Goal: Communication & Community: Answer question/provide support

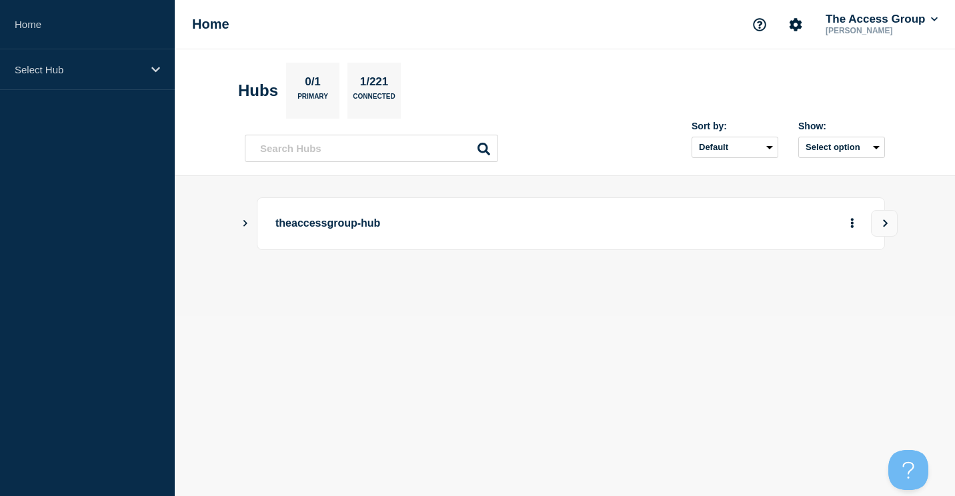
click at [338, 231] on p "theaccessgroup-hub" at bounding box center [459, 223] width 369 height 25
click at [335, 229] on p "theaccessgroup-hub" at bounding box center [459, 223] width 369 height 25
click at [283, 222] on p "theaccessgroup-hub" at bounding box center [459, 223] width 369 height 25
click at [257, 220] on div "theaccessgroup-hub" at bounding box center [571, 223] width 628 height 53
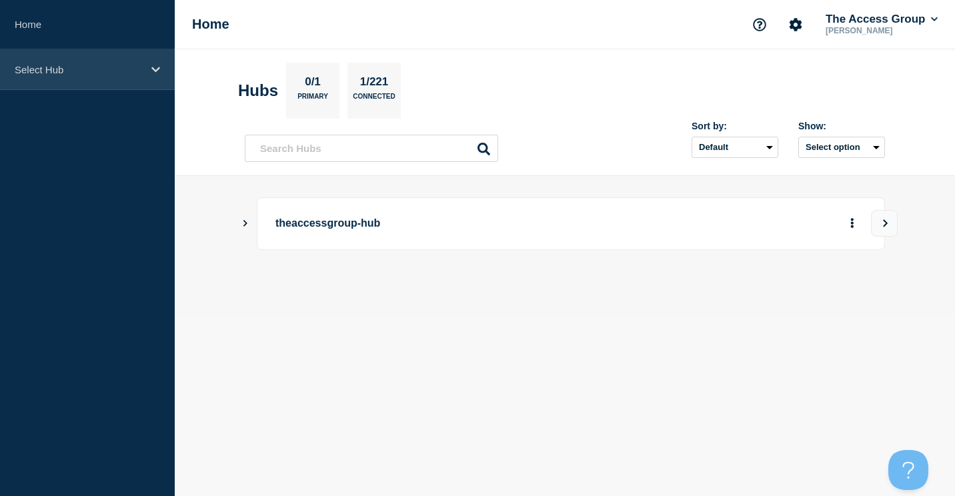
click at [41, 73] on p "Select Hub" at bounding box center [79, 69] width 128 height 11
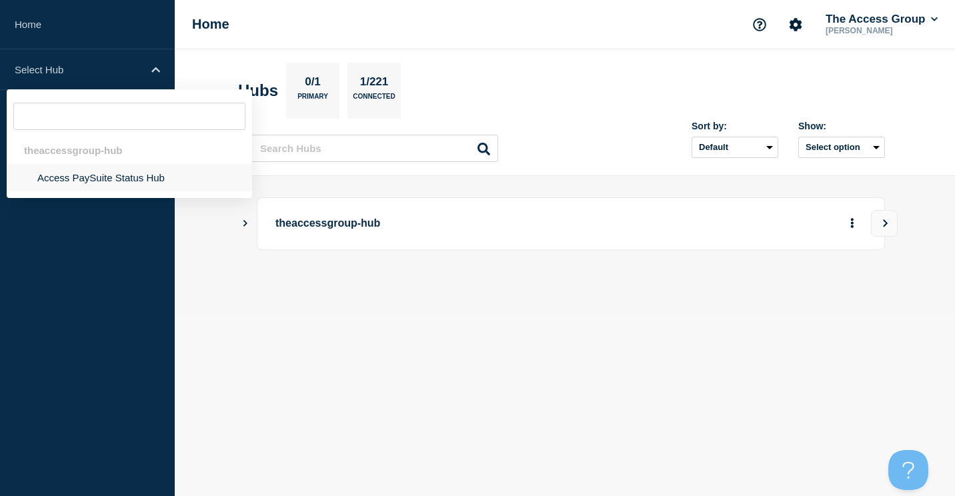
click at [73, 171] on li "Access PaySuite Status Hub" at bounding box center [129, 177] width 245 height 27
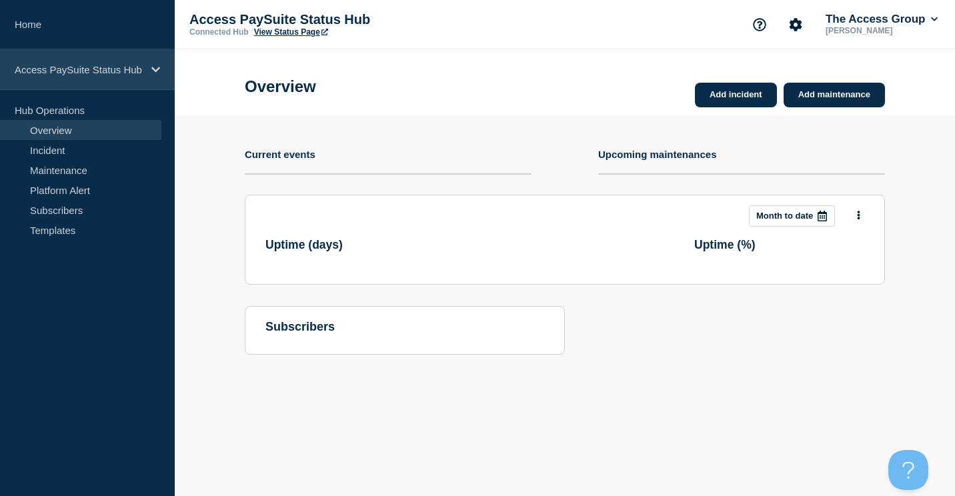
click at [68, 80] on div "Access PaySuite Status Hub" at bounding box center [87, 69] width 175 height 41
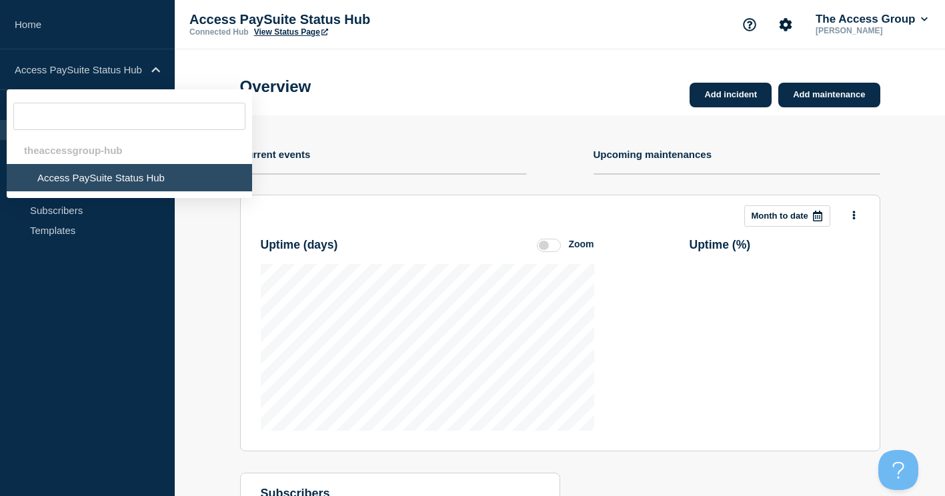
click at [67, 309] on aside "Home Access PaySuite Status Hub theaccessgroup-hub Access PaySuite Status Hub H…" at bounding box center [87, 248] width 175 height 496
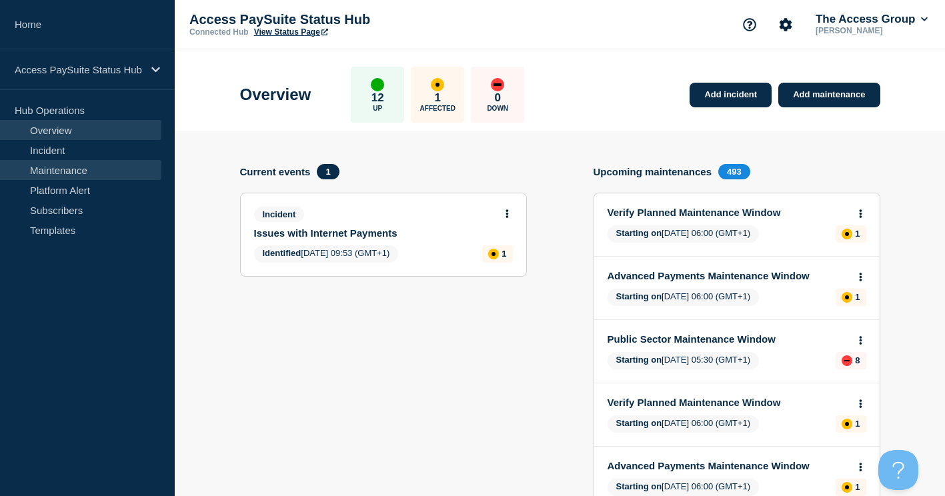
click at [52, 167] on link "Maintenance" at bounding box center [80, 170] width 161 height 20
click at [59, 153] on link "Incident" at bounding box center [80, 150] width 161 height 20
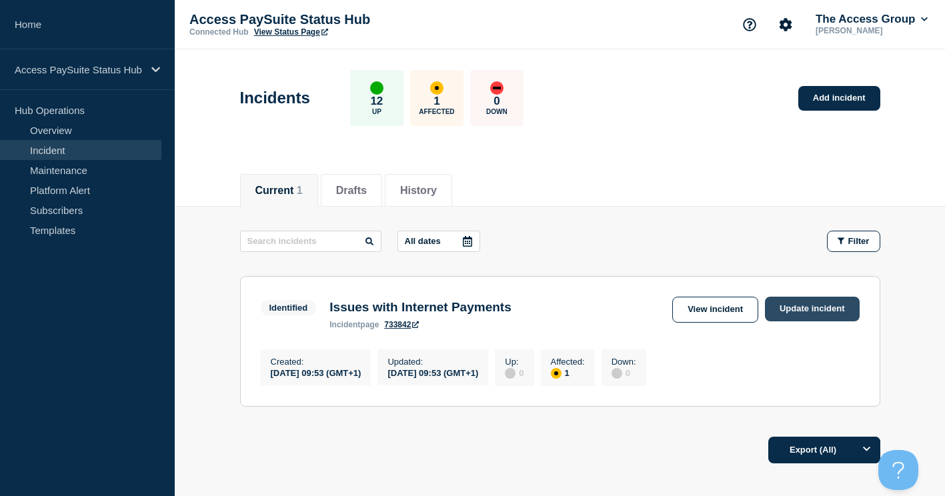
click at [806, 307] on link "Update incident" at bounding box center [812, 309] width 95 height 25
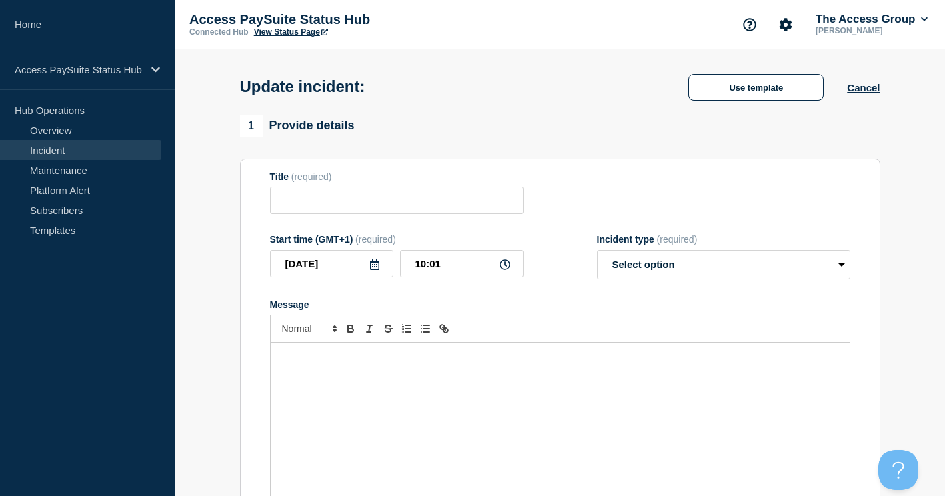
type input "Issues with Internet Payments"
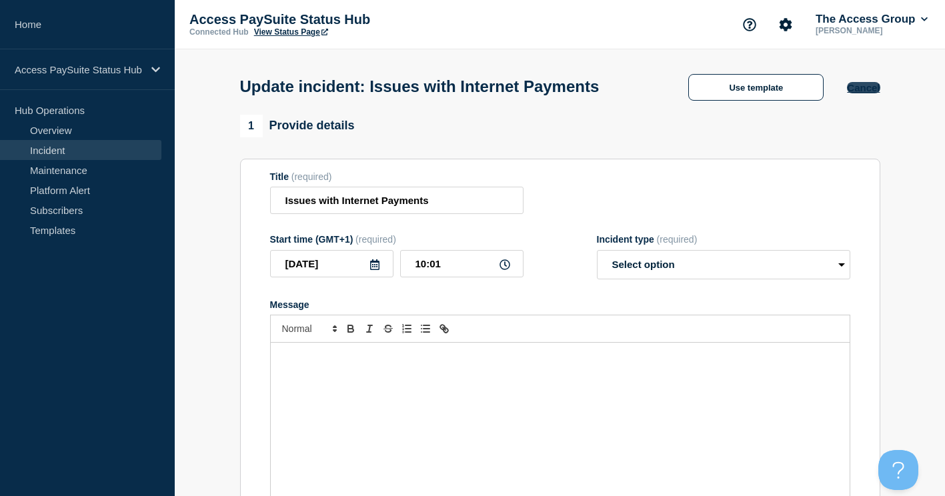
click at [869, 89] on button "Cancel" at bounding box center [863, 87] width 33 height 11
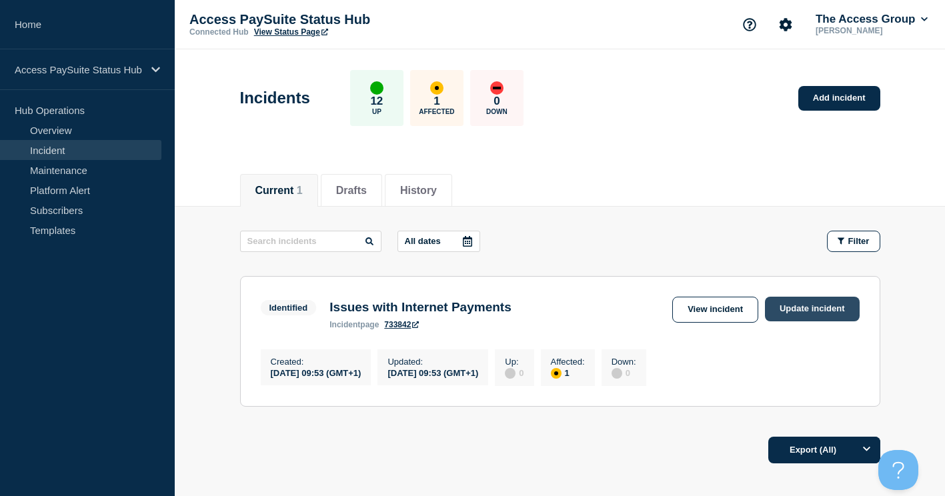
click at [794, 309] on link "Update incident" at bounding box center [812, 309] width 95 height 25
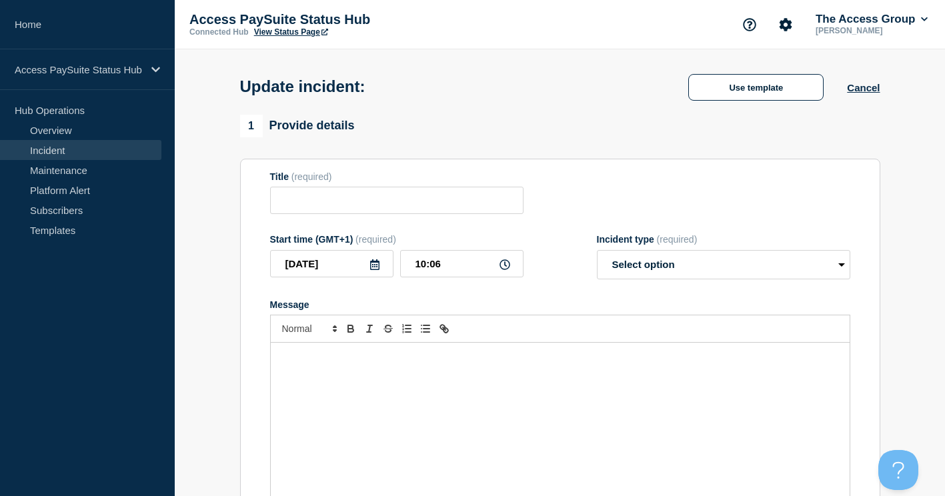
type input "Issues with Internet Payments"
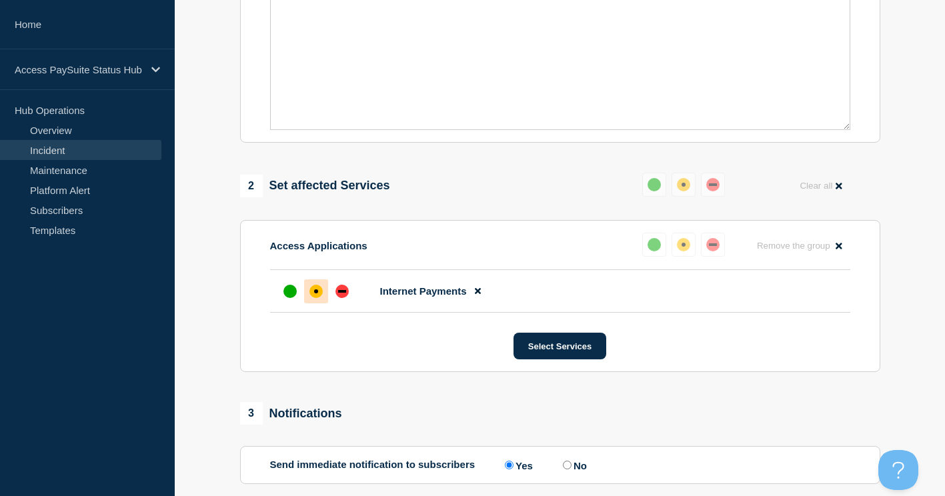
scroll to position [467, 0]
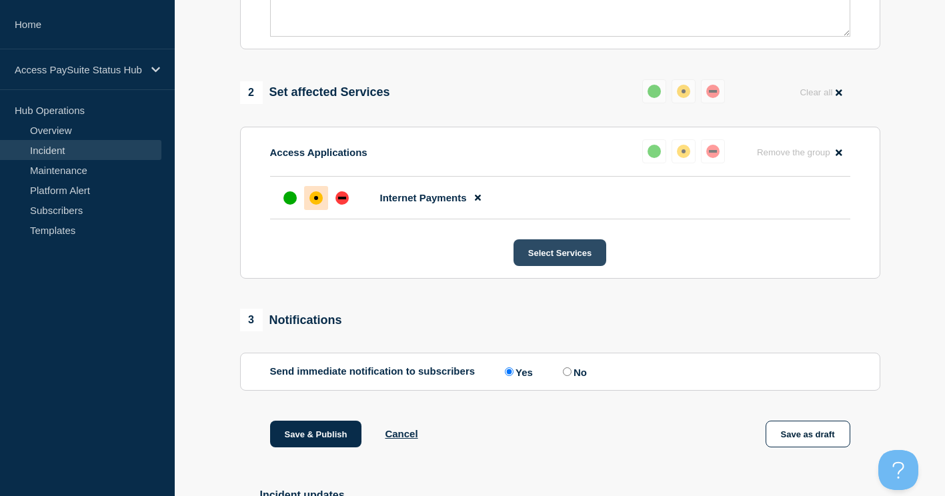
click at [552, 255] on button "Select Services" at bounding box center [560, 252] width 93 height 27
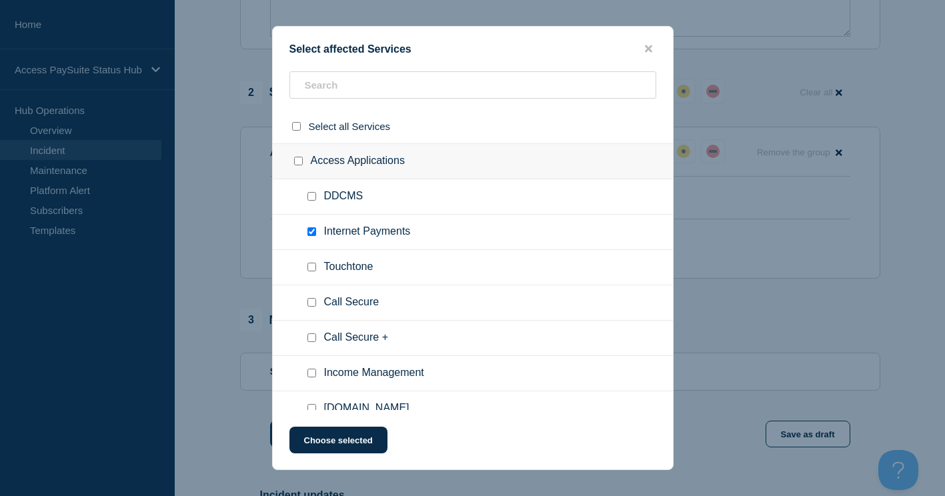
click at [311, 235] on input "Internet Payments checkbox" at bounding box center [311, 231] width 9 height 9
checkbox input "false"
click at [315, 373] on input "Income Management checkbox" at bounding box center [311, 373] width 9 height 9
click at [312, 371] on input "Income Management checkbox" at bounding box center [311, 373] width 9 height 9
checkbox input "false"
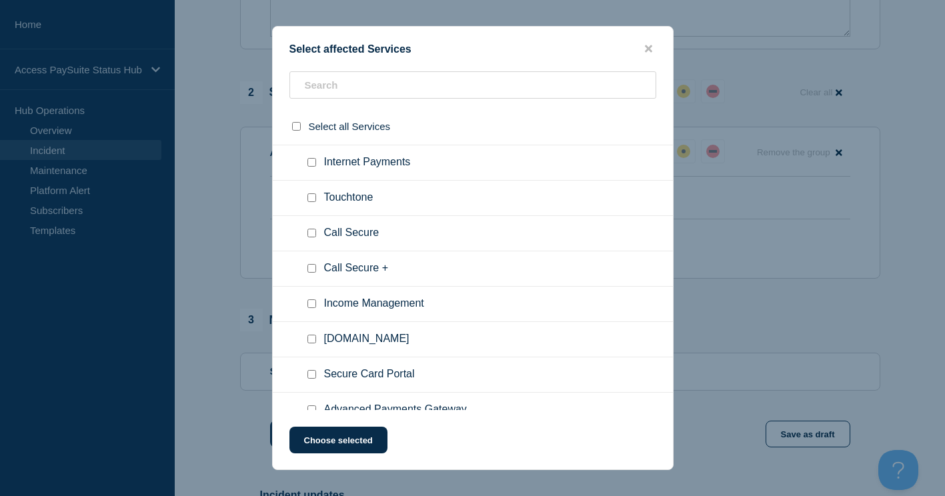
scroll to position [133, 0]
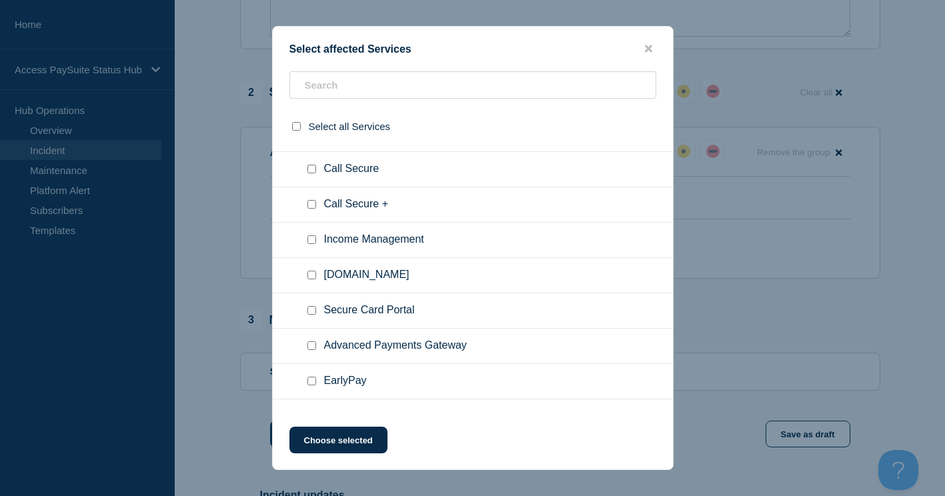
click at [315, 277] on input "Paye.net checkbox" at bounding box center [311, 275] width 9 height 9
checkbox input "true"
click at [364, 439] on button "Choose selected" at bounding box center [338, 440] width 98 height 27
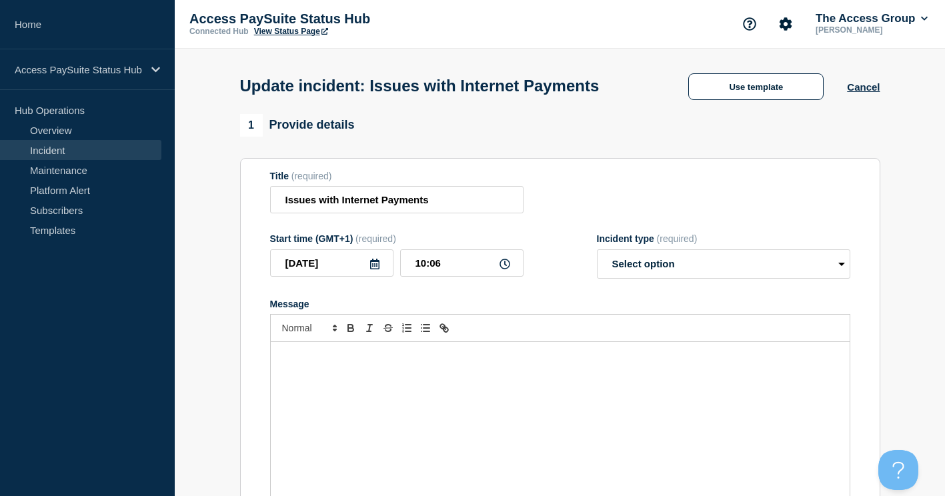
scroll to position [0, 0]
drag, startPoint x: 439, startPoint y: 206, endPoint x: 345, endPoint y: 211, distance: 94.1
click at [345, 211] on input "Issues with Internet Payments" at bounding box center [396, 200] width 253 height 27
click at [640, 266] on select "Select option Investigating Identified Monitoring Resolved" at bounding box center [723, 264] width 253 height 29
select select "investigating"
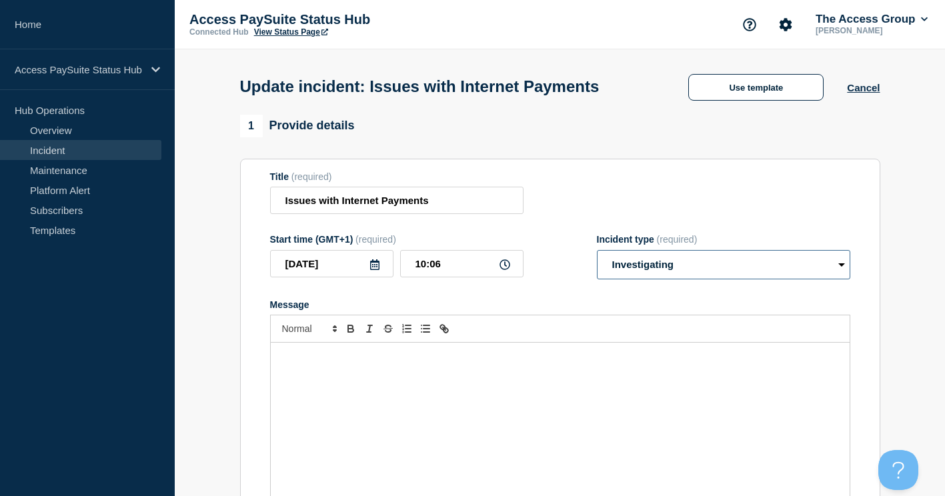
click at [597, 253] on select "Select option Investigating Identified Monitoring Resolved" at bounding box center [723, 264] width 253 height 29
click at [860, 91] on button "Cancel" at bounding box center [863, 87] width 33 height 11
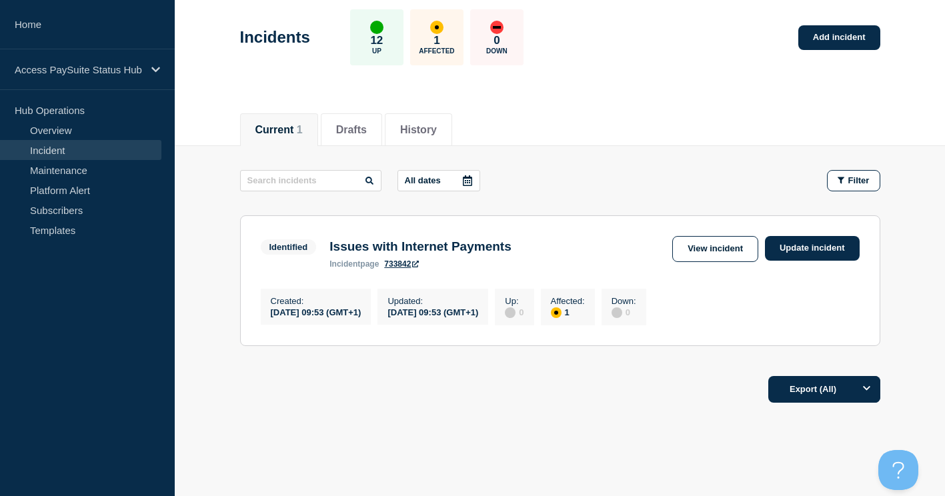
scroll to position [93, 0]
